Goal: Task Accomplishment & Management: Use online tool/utility

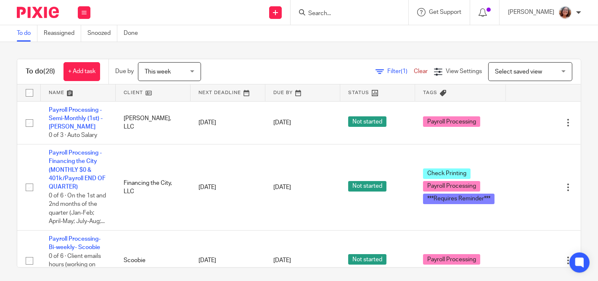
click at [135, 98] on link at bounding box center [153, 93] width 74 height 17
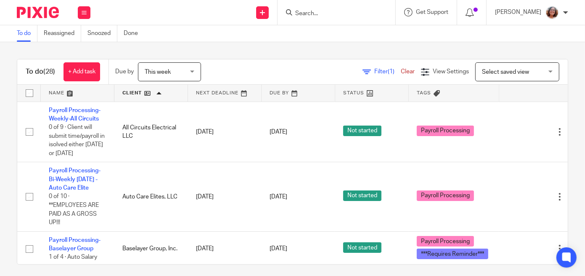
scroll to position [72, 0]
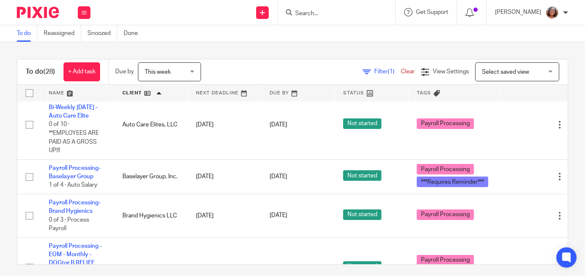
click at [86, 179] on link "Payroll Processing-Baselayer Group" at bounding box center [75, 172] width 52 height 14
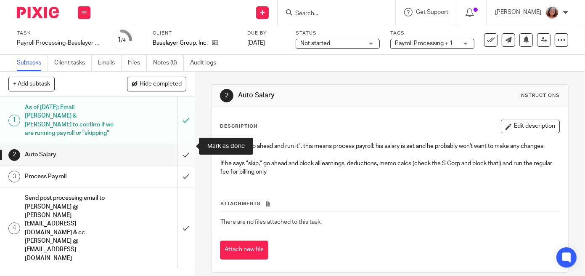
click at [188, 144] on input "submit" at bounding box center [97, 154] width 195 height 21
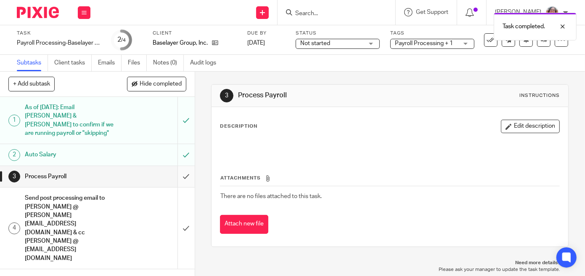
click at [185, 166] on input "submit" at bounding box center [97, 176] width 195 height 21
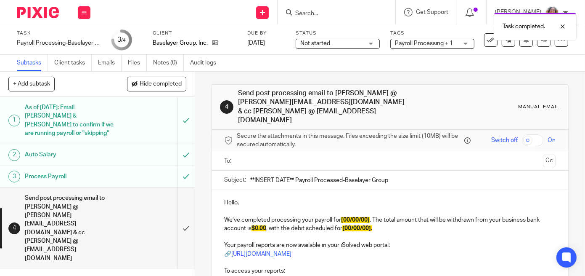
drag, startPoint x: 295, startPoint y: 169, endPoint x: 221, endPoint y: 170, distance: 74.1
click at [250, 170] on input "**INSERT DATE** Payroll Processed-Baselayer Group" at bounding box center [402, 179] width 305 height 19
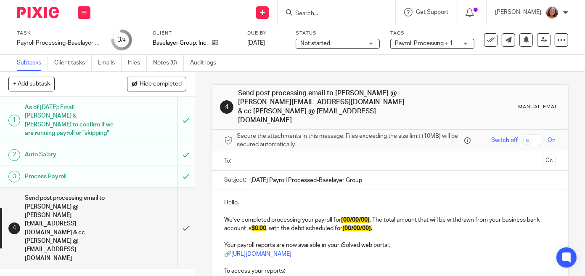
type input "[DATE] Payroll Processed-Baselayer Group"
drag, startPoint x: 381, startPoint y: 219, endPoint x: 270, endPoint y: 220, distance: 111.1
click at [270, 220] on p "We’ve completed processing your payroll for [00/00/00] . The total amount that …" at bounding box center [390, 223] width 332 height 17
drag, startPoint x: 371, startPoint y: 209, endPoint x: 346, endPoint y: 210, distance: 24.9
click at [346, 217] on span "[00/00/00]" at bounding box center [355, 220] width 29 height 6
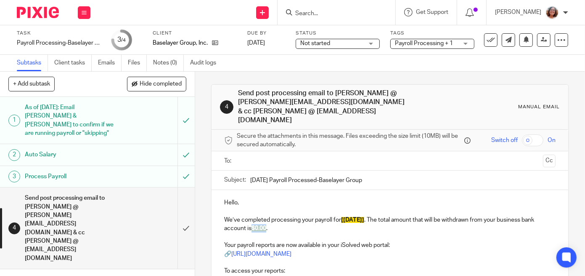
drag, startPoint x: 268, startPoint y: 218, endPoint x: 253, endPoint y: 218, distance: 15.1
click at [253, 225] on span "$0.00" at bounding box center [259, 228] width 15 height 6
drag, startPoint x: 280, startPoint y: 218, endPoint x: 255, endPoint y: 218, distance: 25.2
click at [255, 218] on p "We’ve completed processing your payroll for [[DATE]] . The total amount that wi…" at bounding box center [390, 223] width 332 height 17
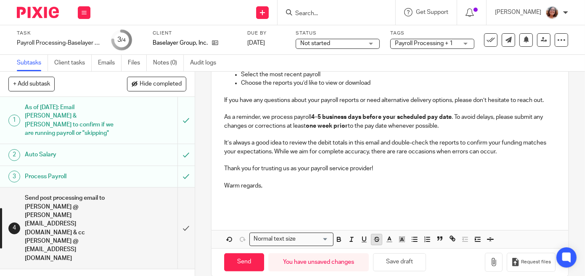
scroll to position [233, 0]
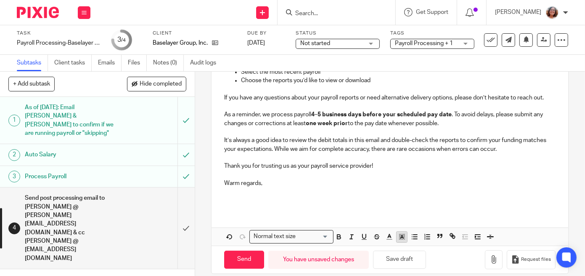
click at [403, 235] on polyline "button" at bounding box center [402, 236] width 3 height 3
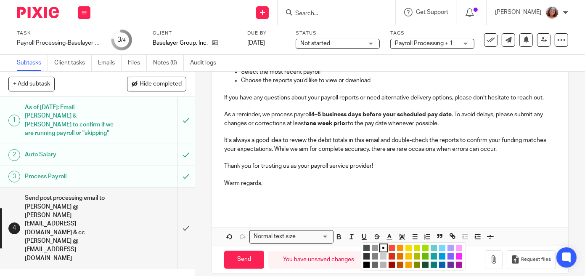
click at [408, 244] on li "color:#FCDC00" at bounding box center [409, 247] width 6 height 6
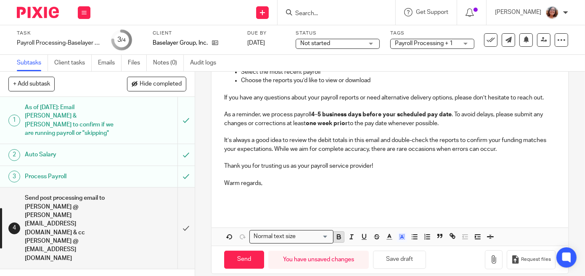
click at [342, 233] on icon "button" at bounding box center [339, 237] width 8 height 8
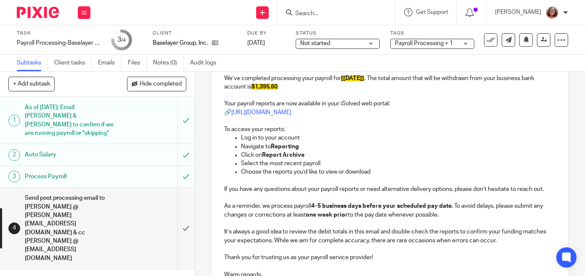
scroll to position [0, 0]
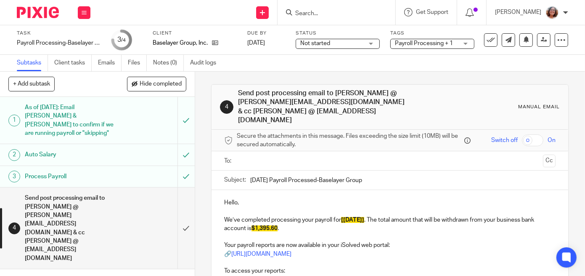
click at [286, 156] on input "text" at bounding box center [390, 161] width 300 height 10
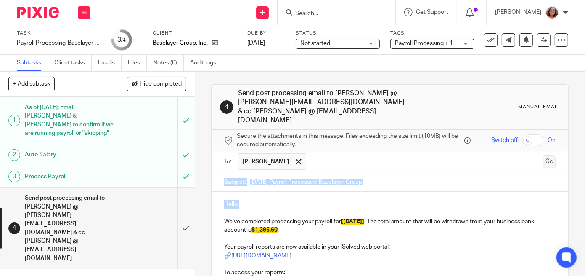
click at [549, 155] on button "Cc" at bounding box center [549, 161] width 13 height 13
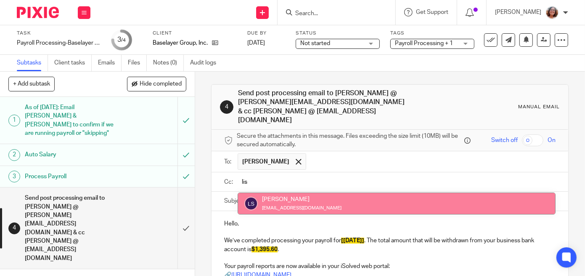
type input "lis"
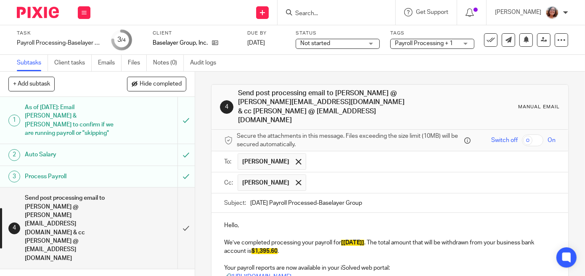
click at [322, 175] on input "text" at bounding box center [432, 182] width 242 height 16
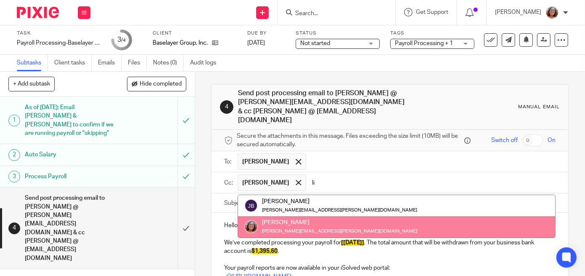
type input "li"
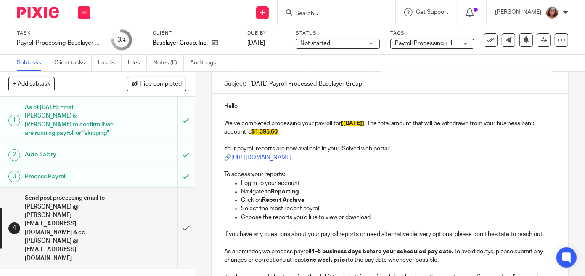
scroll to position [255, 0]
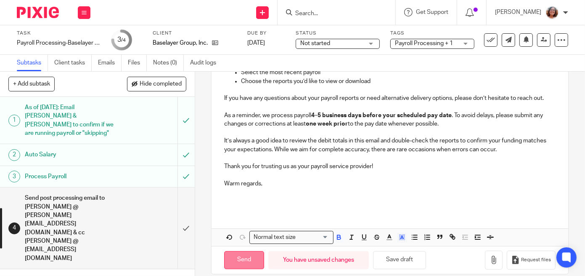
click at [250, 251] on input "Send" at bounding box center [244, 260] width 40 height 18
type input "Sent"
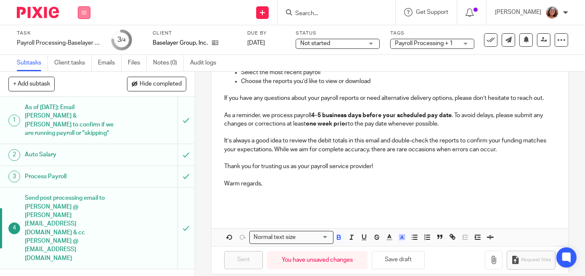
click at [83, 13] on icon at bounding box center [84, 12] width 5 height 5
click at [80, 38] on link "Work" at bounding box center [80, 39] width 15 height 6
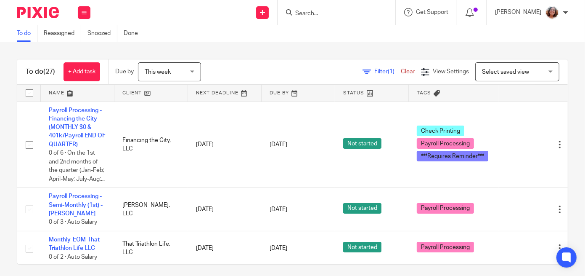
click at [136, 94] on link at bounding box center [150, 93] width 73 height 17
